Goal: Information Seeking & Learning: Learn about a topic

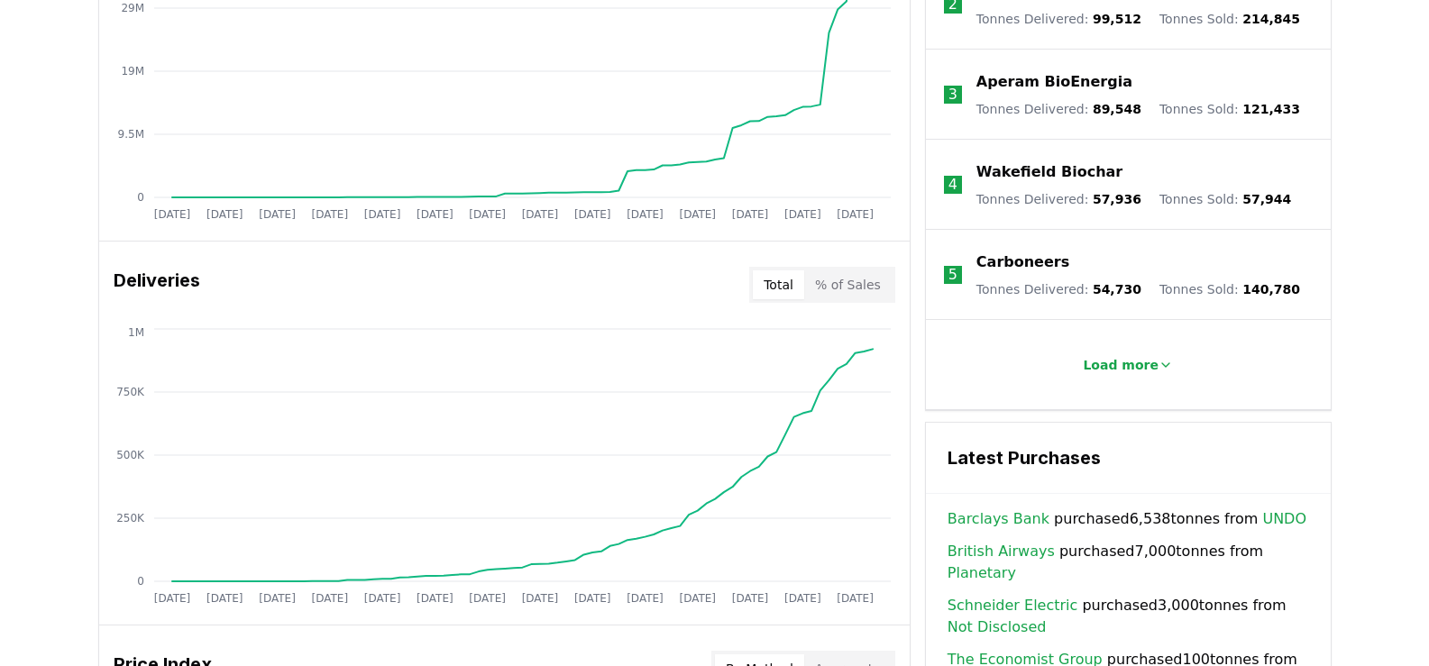
scroll to position [880, 0]
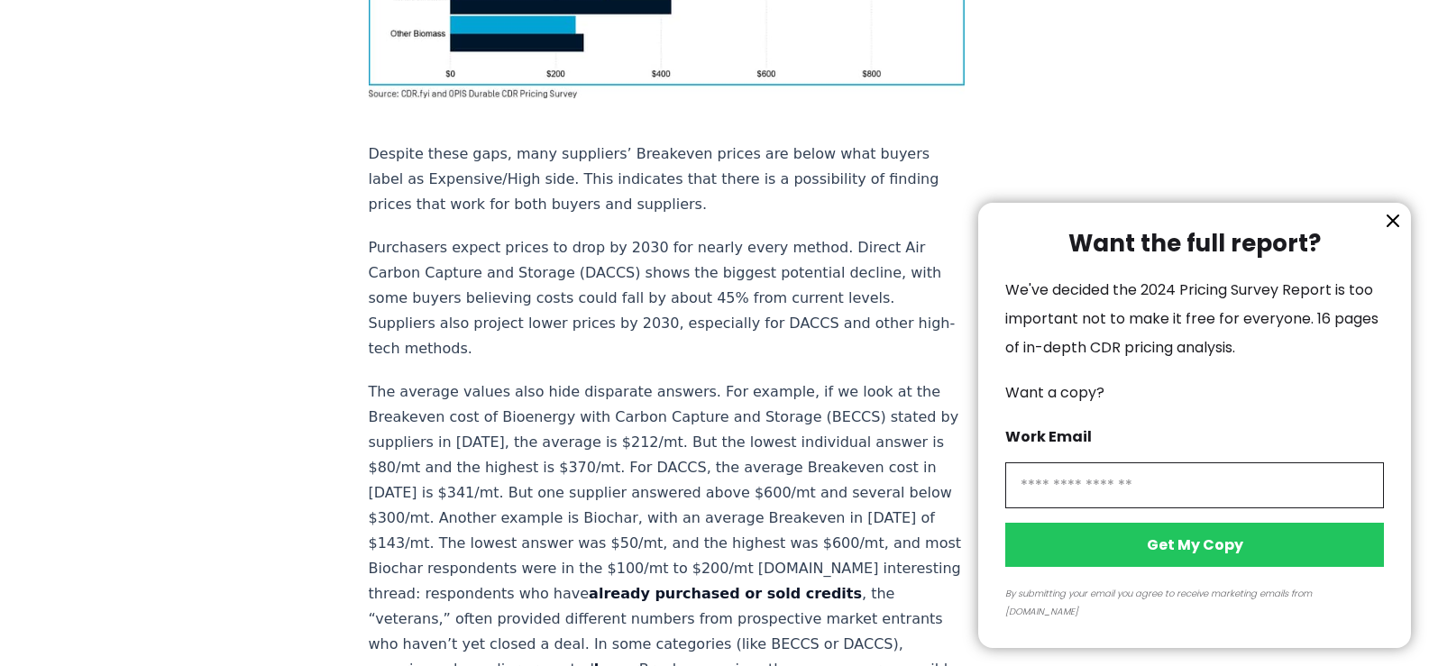
scroll to position [1003, 0]
